Goal: Navigation & Orientation: Find specific page/section

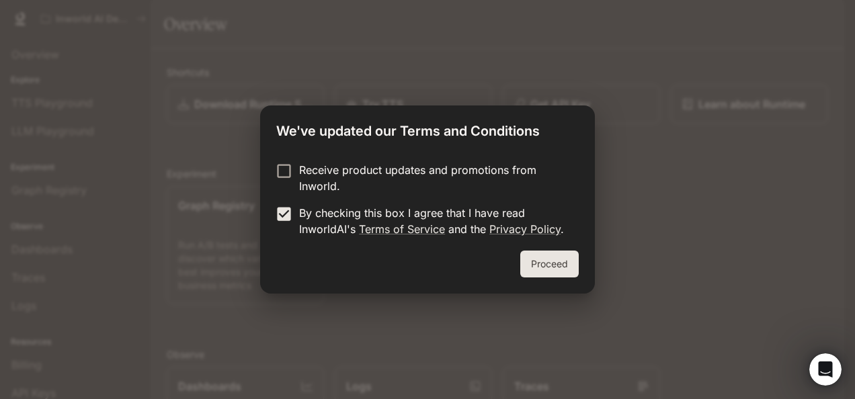
click at [543, 266] on button "Proceed" at bounding box center [549, 264] width 58 height 27
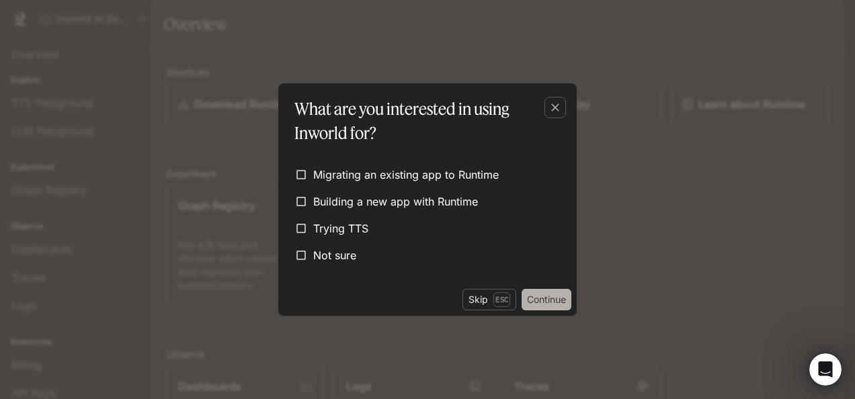
click at [537, 304] on button "Continue" at bounding box center [547, 300] width 50 height 22
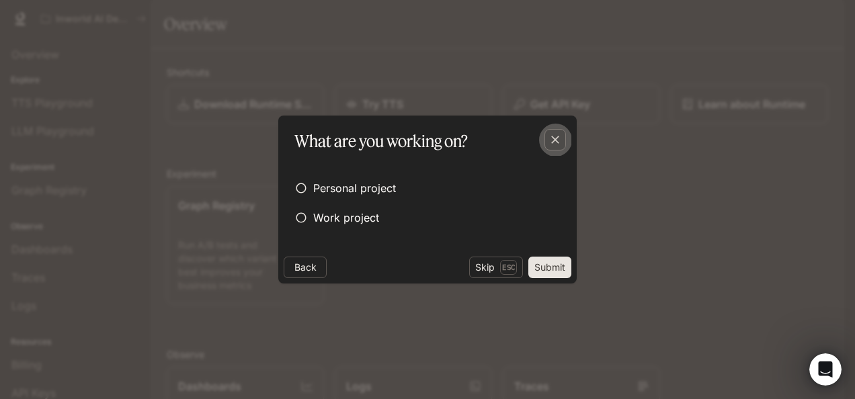
click at [559, 141] on icon "button" at bounding box center [555, 139] width 13 height 13
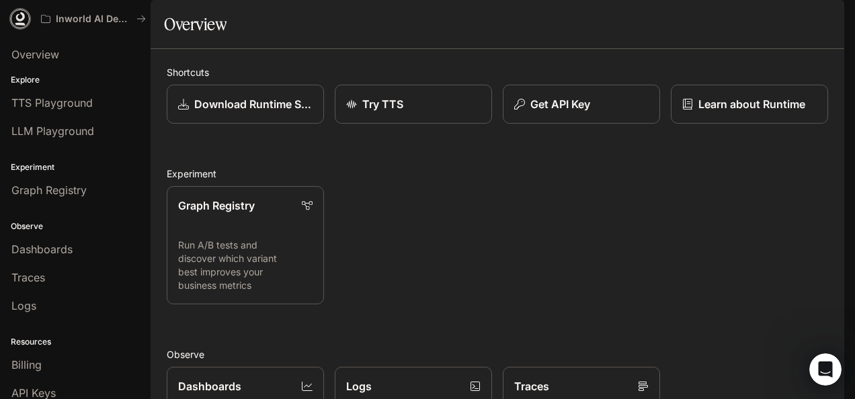
click at [20, 21] on icon at bounding box center [20, 16] width 9 height 9
